Goal: Information Seeking & Learning: Learn about a topic

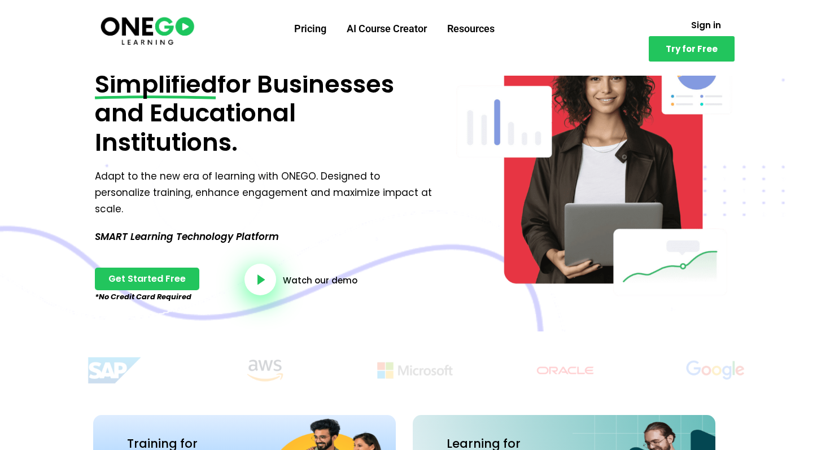
scroll to position [79, 0]
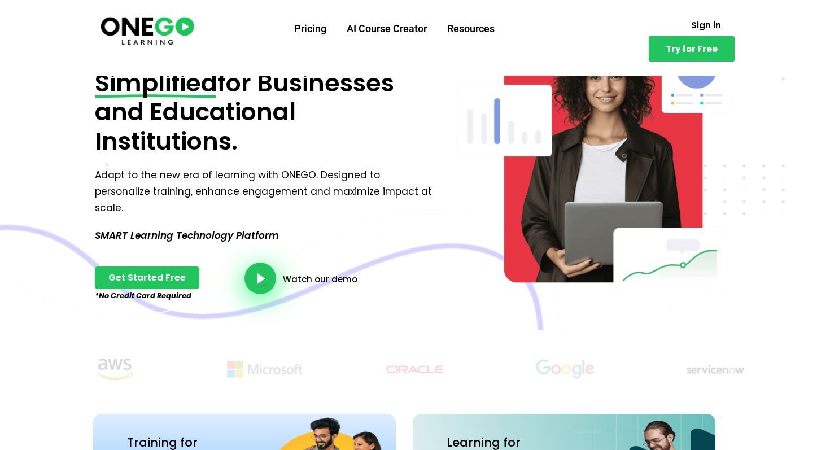
click at [263, 262] on link "video-button" at bounding box center [260, 278] width 32 height 32
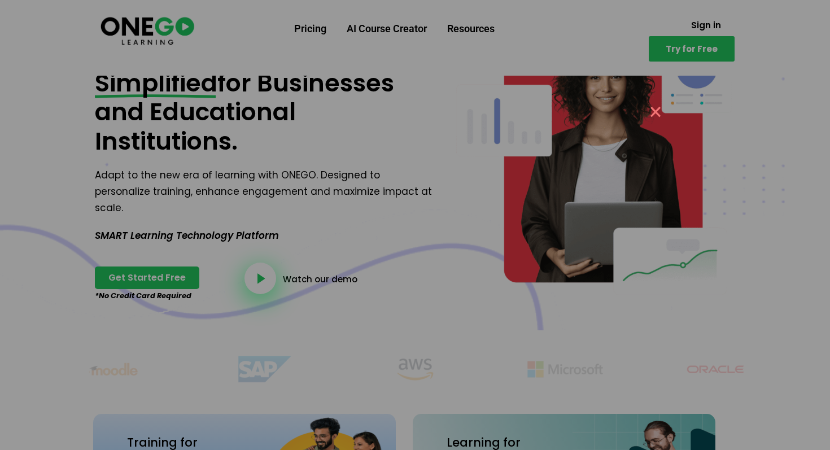
click at [655, 112] on button "×" at bounding box center [655, 111] width 27 height 25
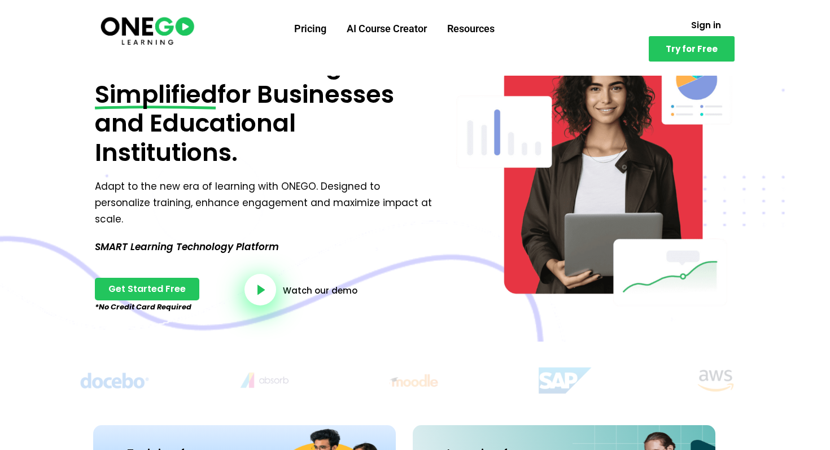
scroll to position [0, 0]
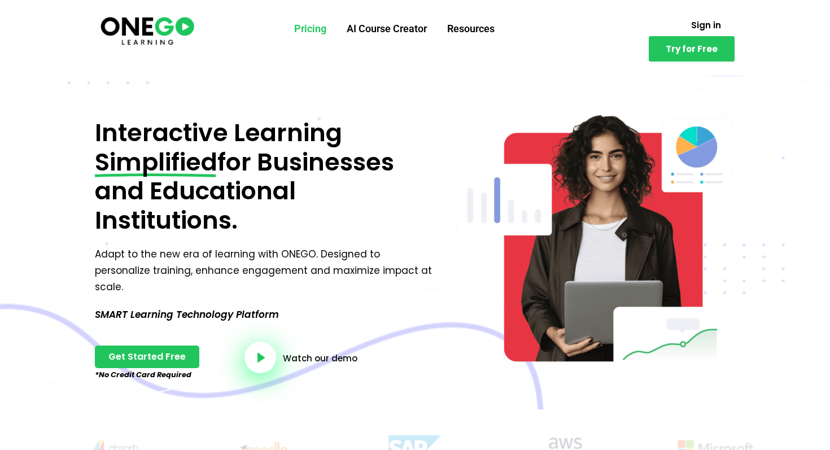
click at [306, 35] on link "Pricing" at bounding box center [310, 28] width 52 height 29
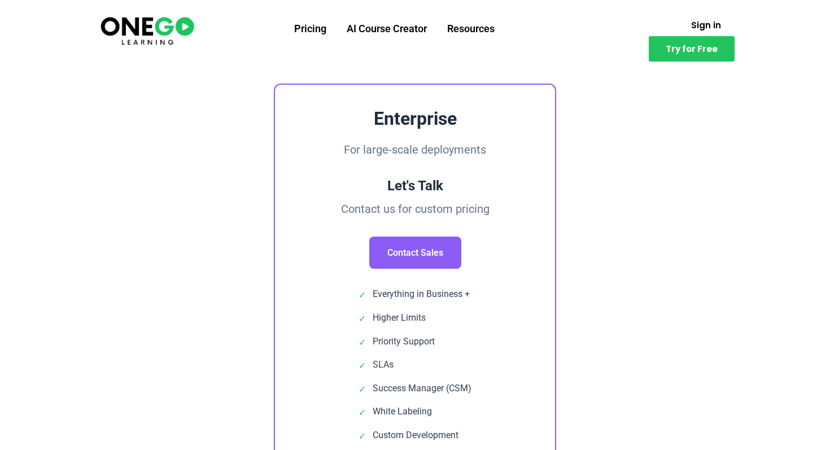
scroll to position [722, 0]
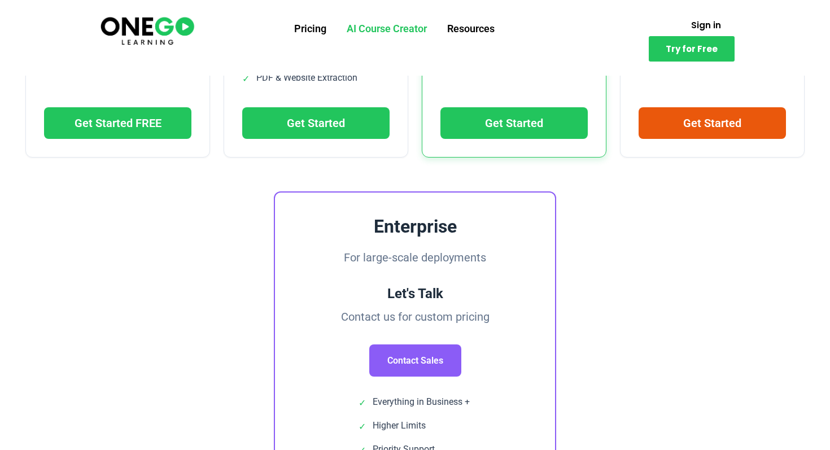
click at [366, 33] on link "AI Course Creator" at bounding box center [386, 28] width 100 height 29
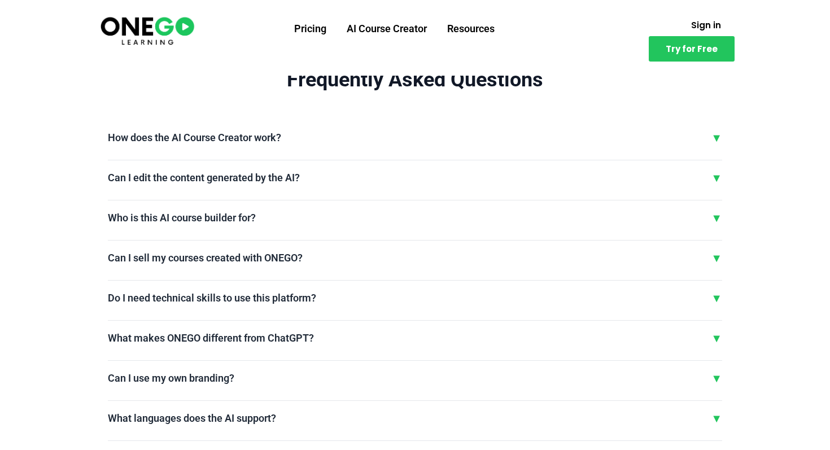
scroll to position [2589, 0]
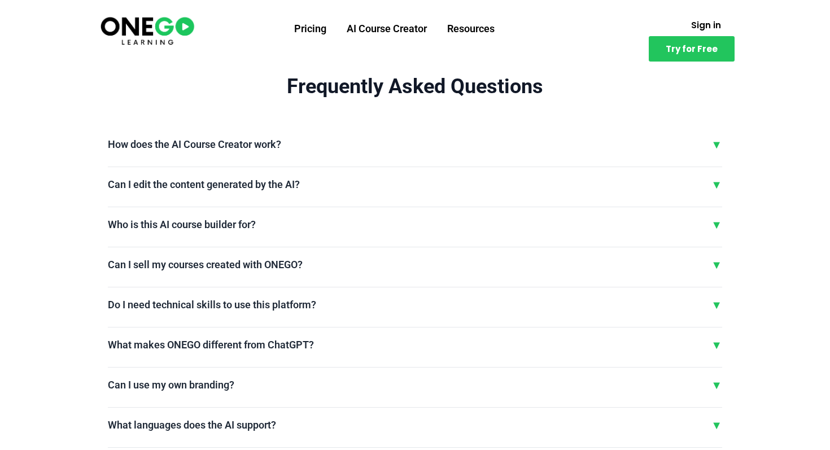
click at [601, 148] on div "How does the AI Course Creator work? ▼" at bounding box center [415, 144] width 614 height 17
